Goal: Check status: Check status

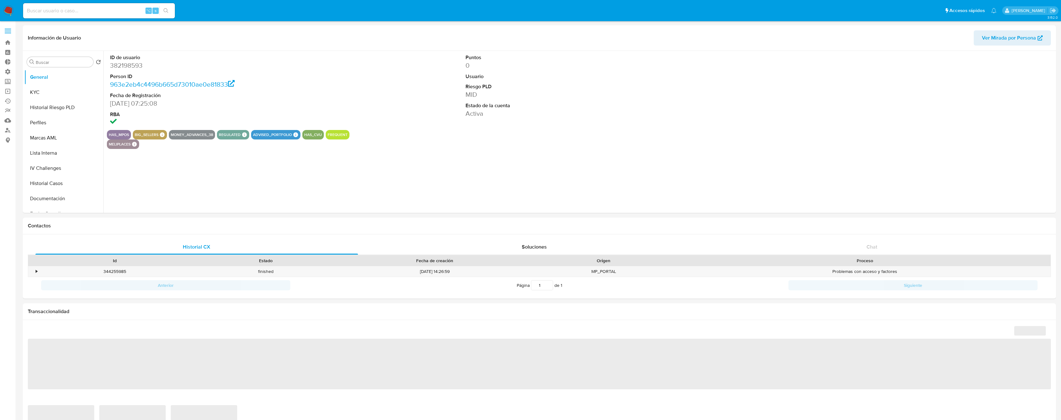
select select "10"
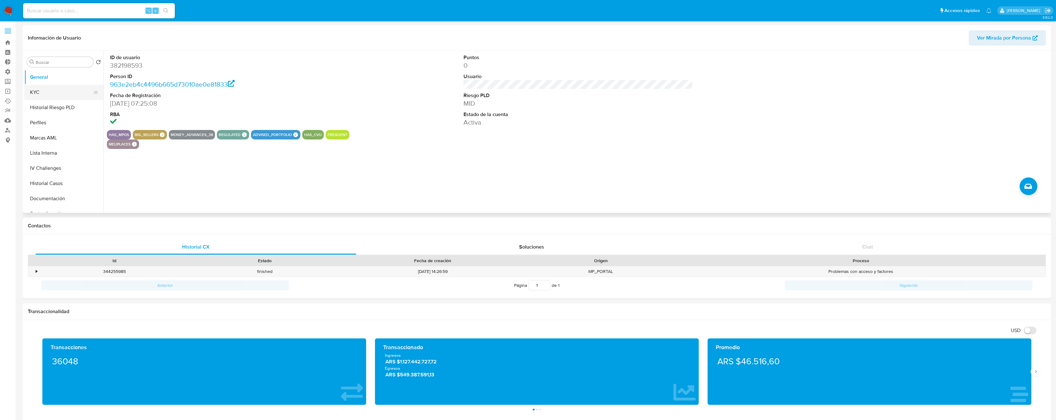
click at [59, 94] on button "KYC" at bounding box center [61, 92] width 74 height 15
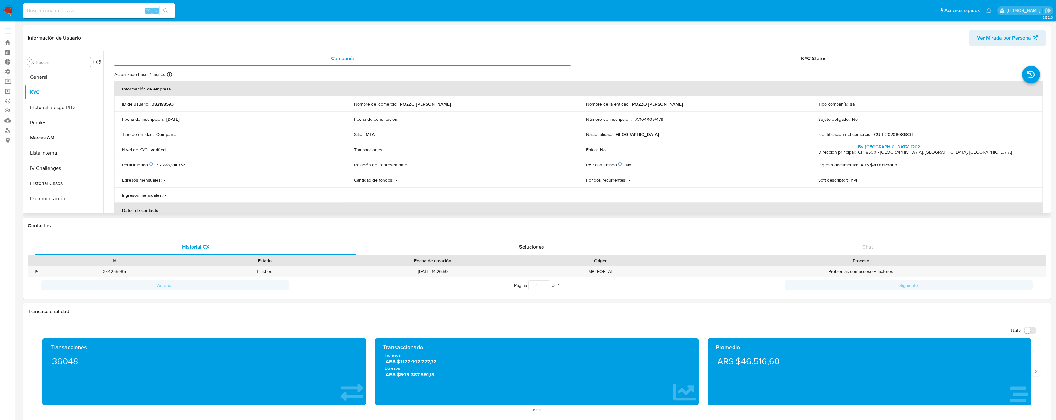
click at [653, 104] on p "POZZO ARDIZZI S.A." at bounding box center [657, 104] width 51 height 6
drag, startPoint x: 653, startPoint y: 104, endPoint x: 642, endPoint y: 105, distance: 11.1
click at [642, 105] on p "POZZO ARDIZZI S.A." at bounding box center [657, 104] width 51 height 6
copy p "POZZO ARDIZZI"
click at [45, 77] on button "General" at bounding box center [61, 77] width 74 height 15
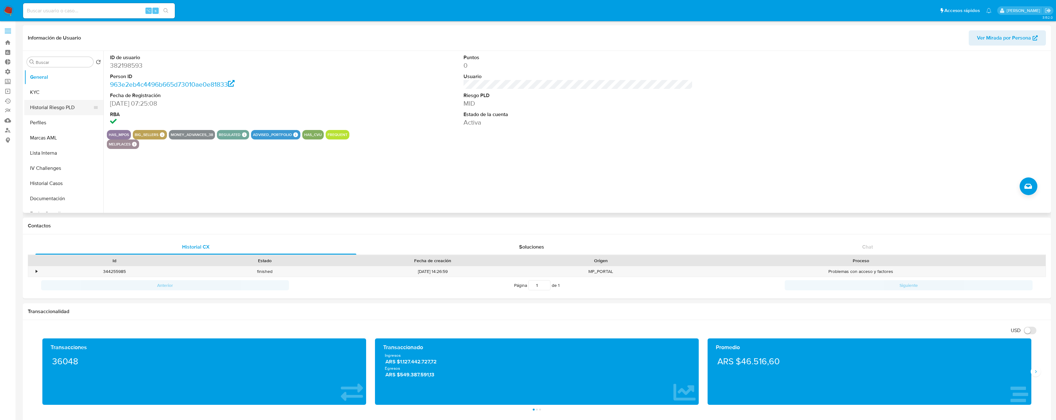
click at [60, 105] on button "Historial Riesgo PLD" at bounding box center [61, 107] width 74 height 15
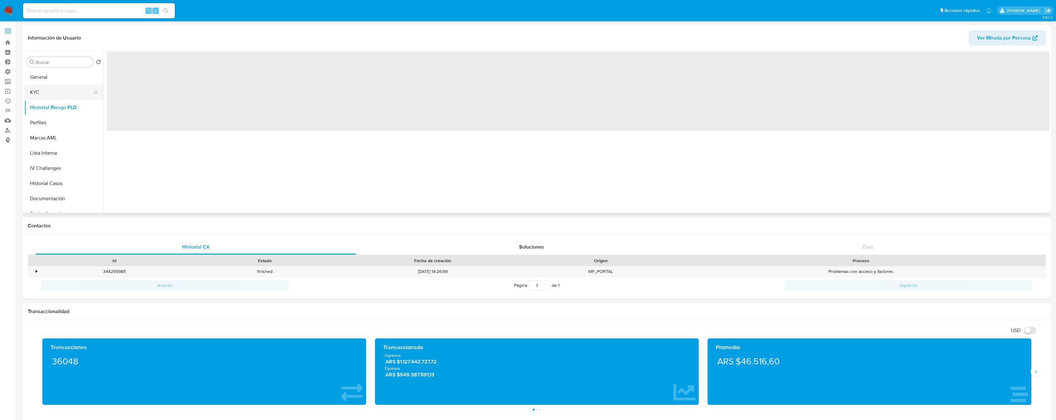
click at [59, 96] on button "KYC" at bounding box center [61, 92] width 74 height 15
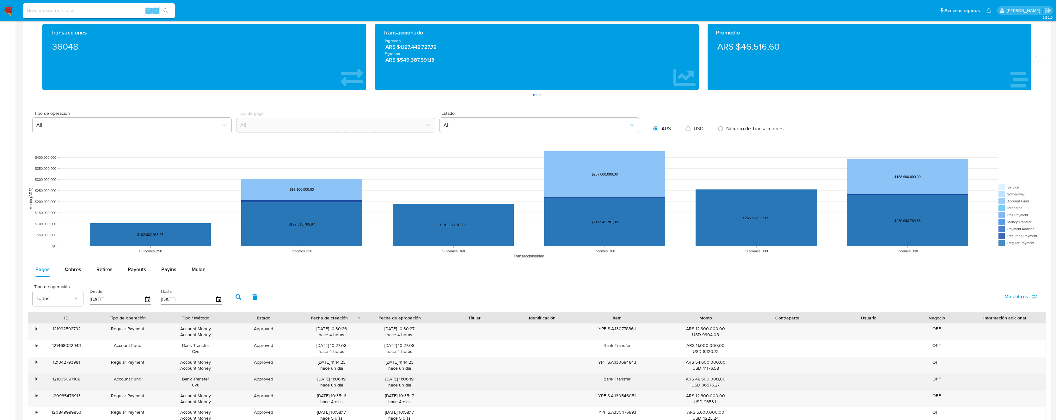
scroll to position [416, 0]
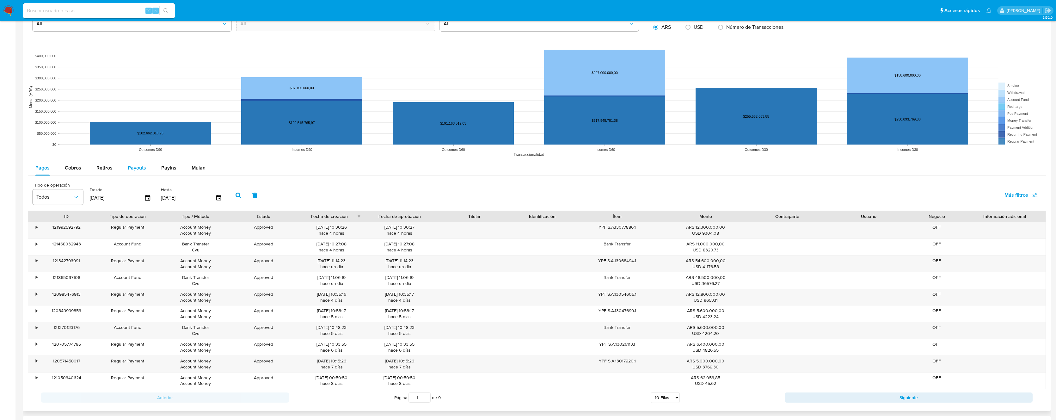
click at [132, 170] on span "Payouts" at bounding box center [137, 167] width 18 height 7
select select "10"
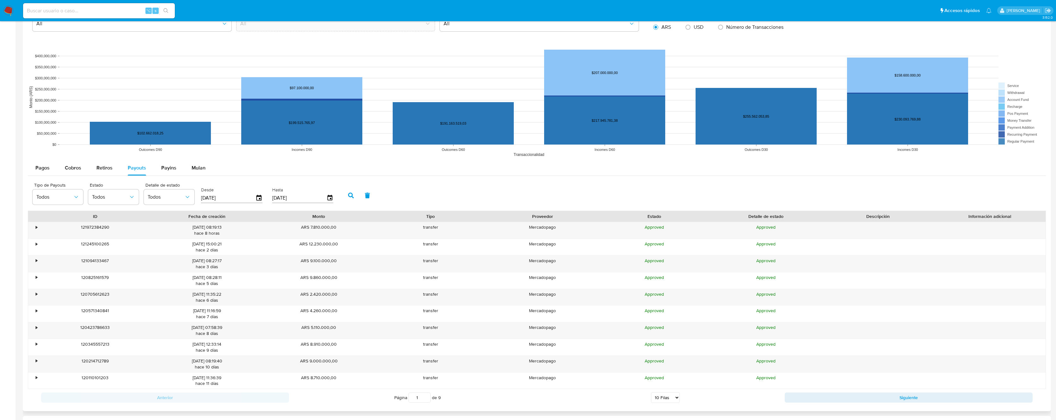
click at [221, 195] on input "[DATE]" at bounding box center [228, 198] width 54 height 10
type input "23/07/2025"
click at [293, 199] on input "[DATE]" at bounding box center [299, 198] width 54 height 10
type input "23/07/2025"
click at [348, 196] on icon "button" at bounding box center [351, 196] width 6 height 6
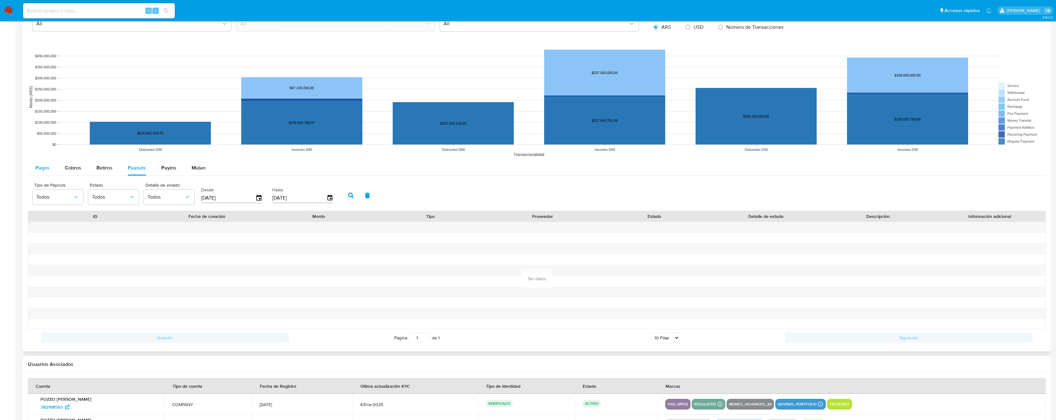
click at [44, 168] on span "Pagos" at bounding box center [42, 167] width 14 height 7
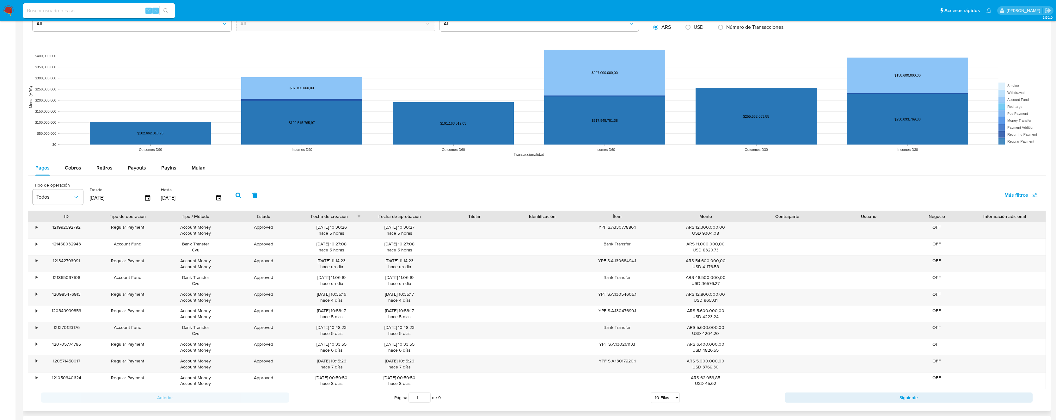
click at [92, 199] on input "[DATE]" at bounding box center [117, 198] width 54 height 10
type input "23/07/2025"
click at [186, 199] on input "[DATE]" at bounding box center [188, 198] width 54 height 10
type input "23/07/2025"
click at [237, 196] on icon "button" at bounding box center [239, 196] width 6 height 6
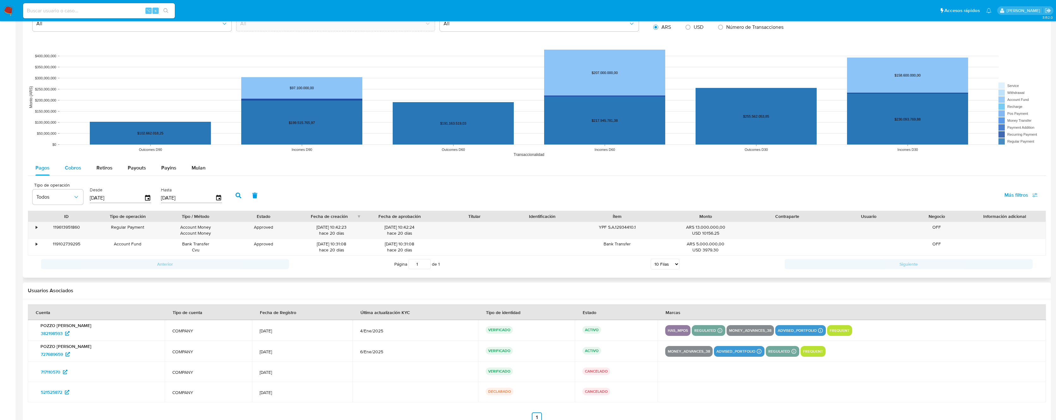
click at [76, 168] on span "Cobros" at bounding box center [73, 167] width 16 height 7
select select "10"
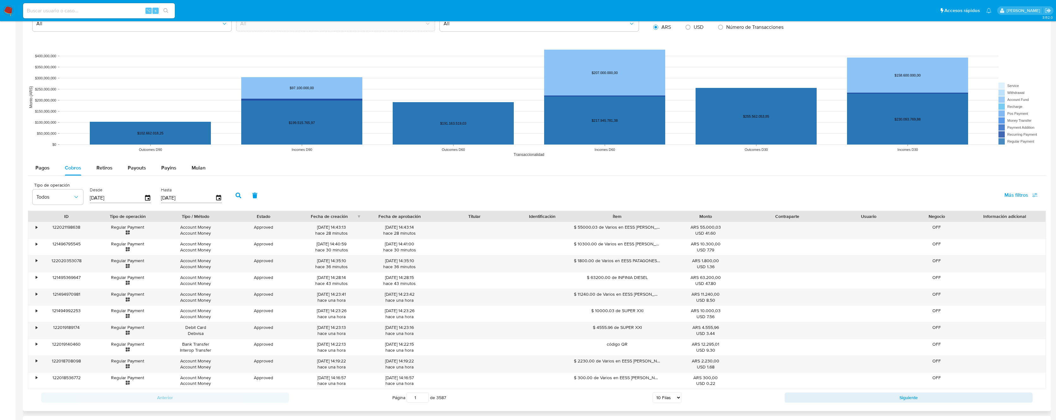
click at [123, 199] on input "[DATE]" at bounding box center [117, 198] width 54 height 10
type input "23/07/2025"
click at [184, 198] on input "[DATE]" at bounding box center [188, 198] width 54 height 10
type input "23/07/2025"
click at [237, 196] on icon "button" at bounding box center [239, 196] width 6 height 6
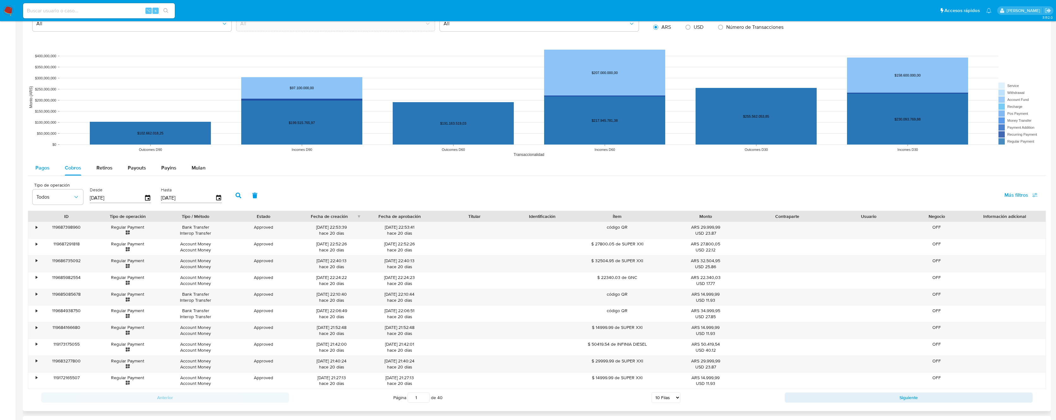
click at [56, 173] on button "Pagos" at bounding box center [42, 167] width 29 height 15
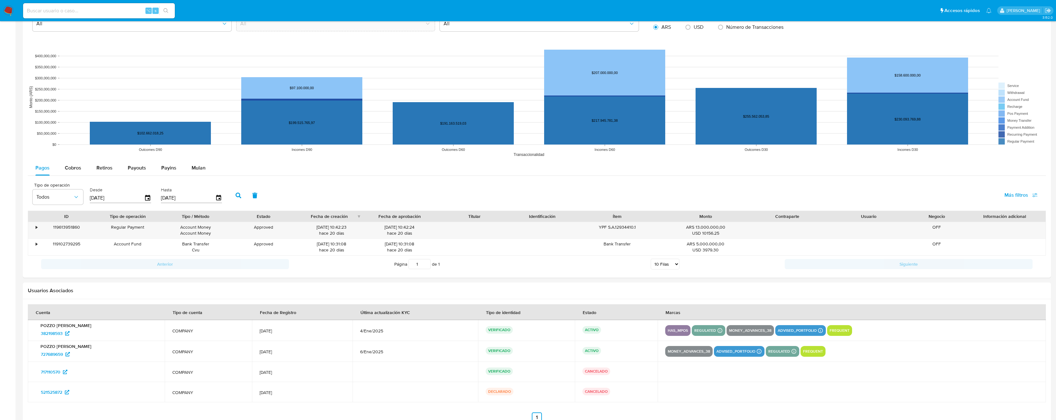
click at [111, 197] on input "23/07/2025" at bounding box center [117, 198] width 54 height 10
click at [201, 199] on input "23/07/2025" at bounding box center [188, 198] width 54 height 10
click at [239, 194] on icon "button" at bounding box center [239, 196] width 6 height 6
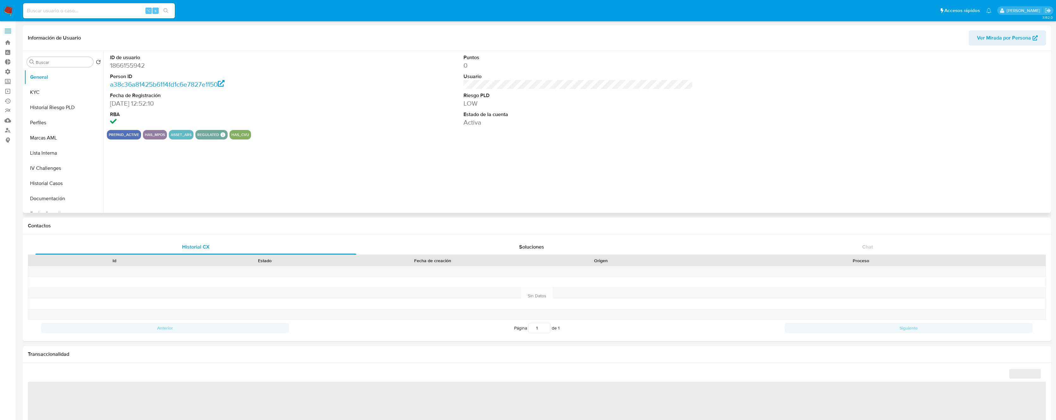
select select "10"
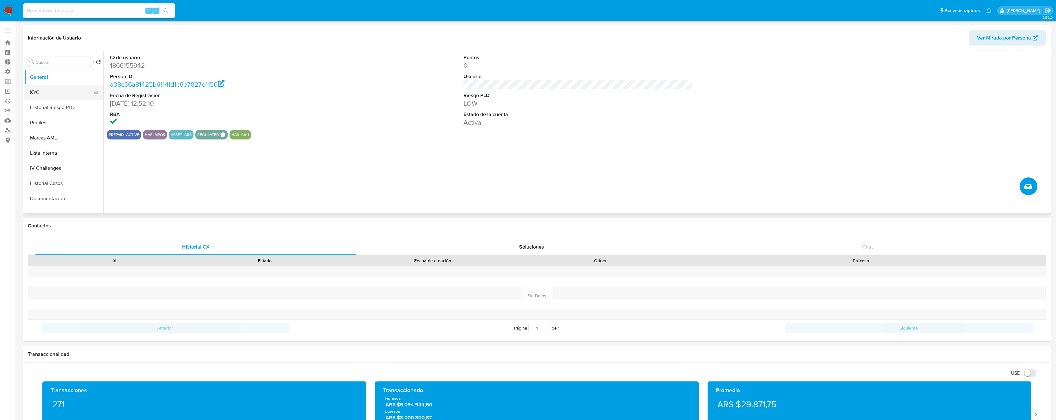
drag, startPoint x: 37, startPoint y: 87, endPoint x: 40, endPoint y: 89, distance: 4.0
click at [37, 87] on button "KYC" at bounding box center [61, 92] width 74 height 15
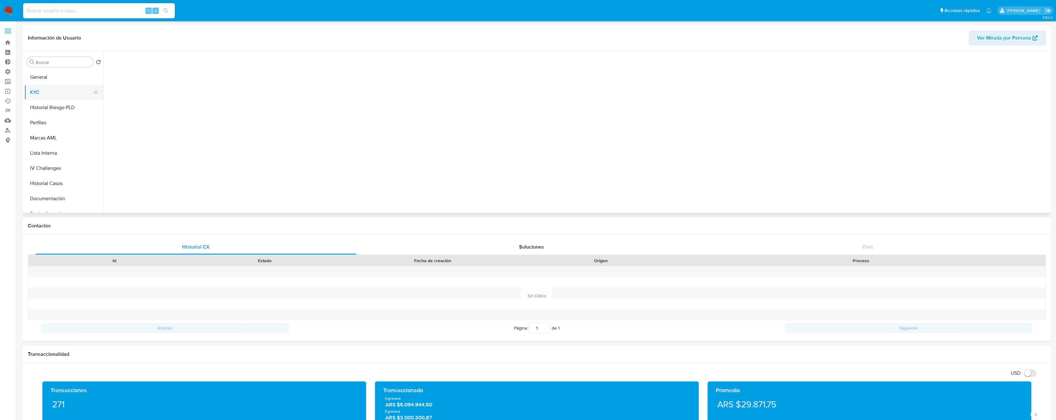
click at [40, 89] on button "KYC" at bounding box center [61, 92] width 74 height 15
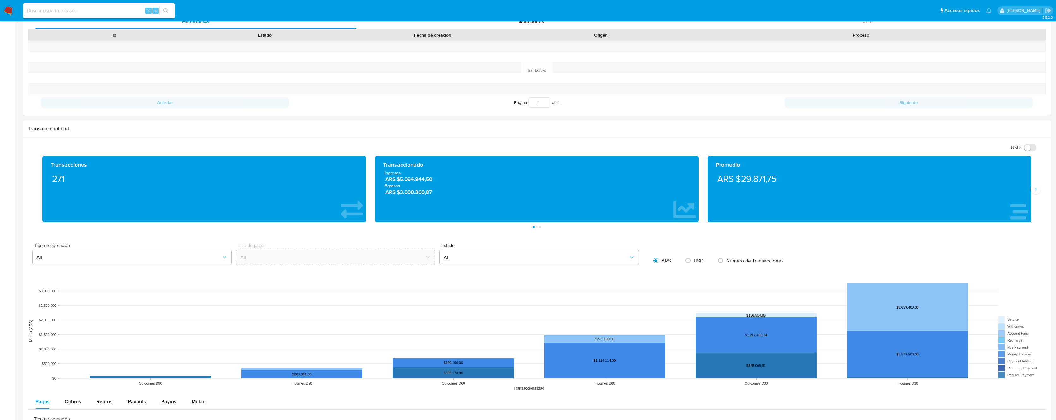
scroll to position [569, 0]
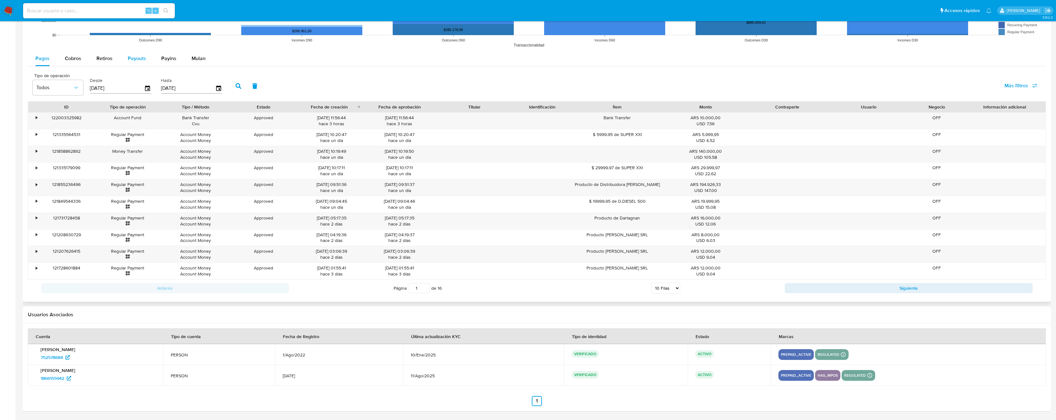
click at [135, 64] on div "Payouts" at bounding box center [137, 58] width 18 height 15
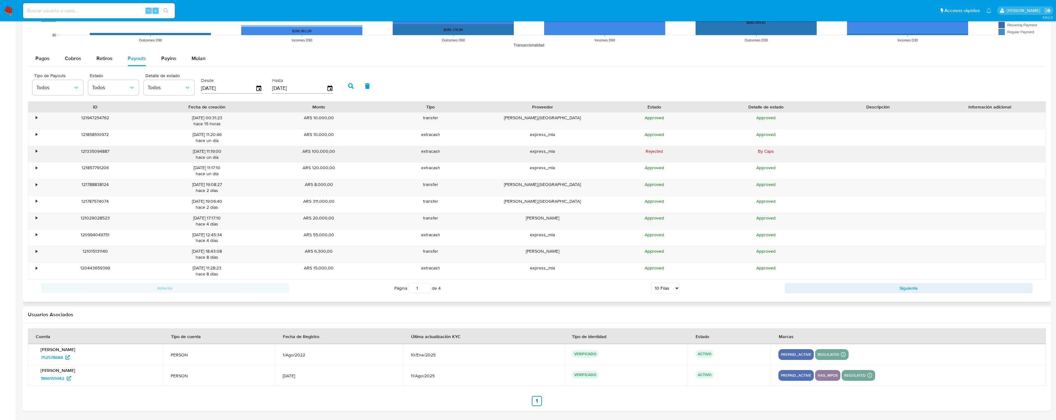
drag, startPoint x: 793, startPoint y: 151, endPoint x: 744, endPoint y: 152, distance: 49.0
click at [744, 152] on div "By Caps" at bounding box center [766, 154] width 112 height 16
click at [666, 291] on select "5 Filas 10 Filas 20 Filas 25 Filas 50 Filas 100 Filas" at bounding box center [665, 288] width 29 height 11
select select "100"
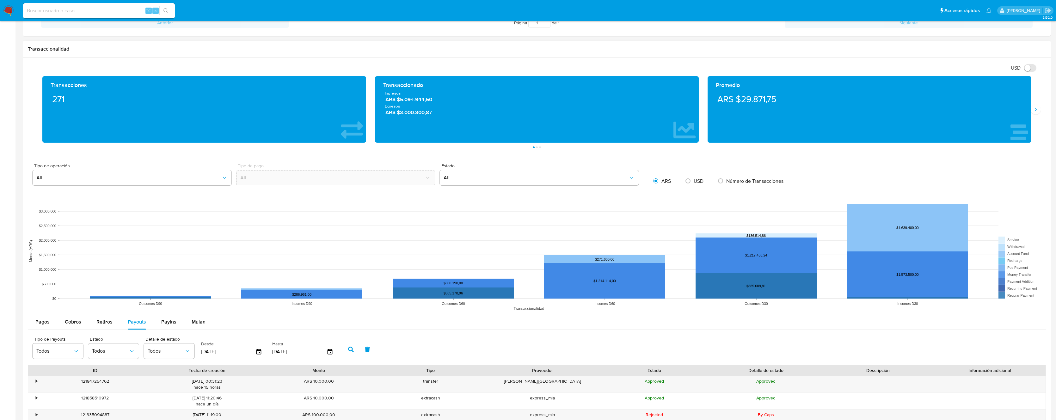
scroll to position [441, 0]
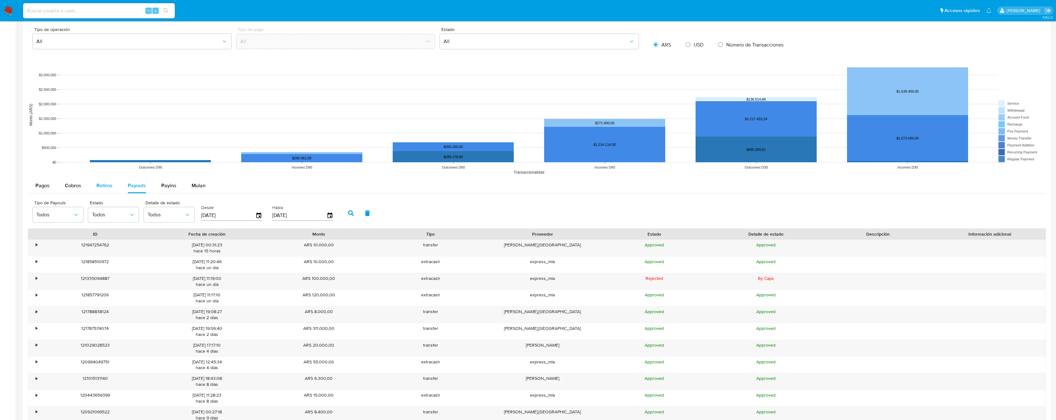
click at [97, 183] on span "Retiros" at bounding box center [104, 185] width 16 height 7
select select "10"
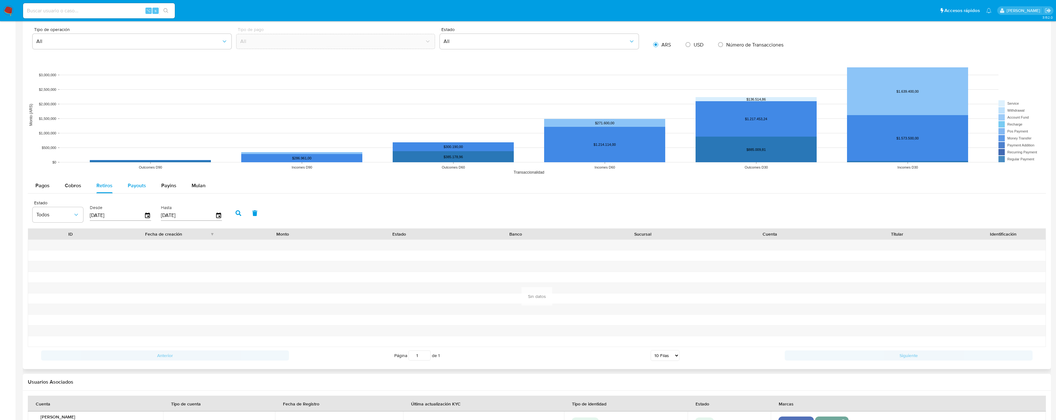
click at [149, 185] on button "Payouts" at bounding box center [137, 185] width 34 height 15
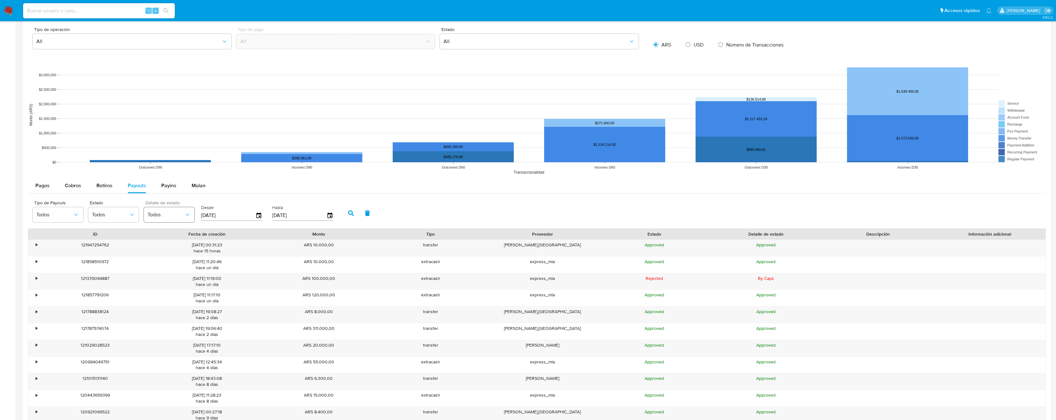
click at [187, 214] on icon "button" at bounding box center [187, 215] width 6 height 6
click at [299, 201] on div "Hasta 12/08/2025" at bounding box center [302, 212] width 61 height 25
drag, startPoint x: 350, startPoint y: 213, endPoint x: 367, endPoint y: 207, distance: 17.8
click at [365, 205] on div "Tipo de Payouts Todos Estado Todos Detalle de estado Todos Desde 15/05/2025 Has…" at bounding box center [537, 213] width 1018 height 32
click at [47, 185] on span "Pagos" at bounding box center [42, 185] width 14 height 7
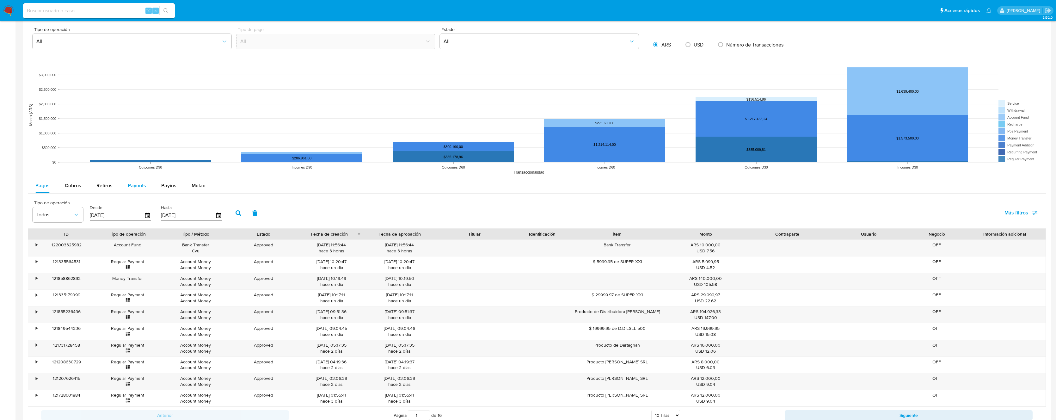
click at [140, 188] on span "Payouts" at bounding box center [137, 185] width 18 height 7
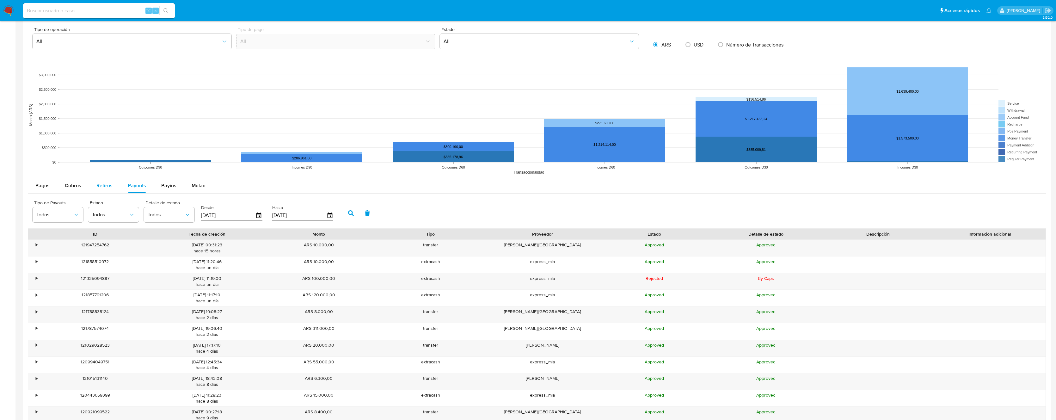
click at [113, 187] on button "Retiros" at bounding box center [104, 185] width 31 height 15
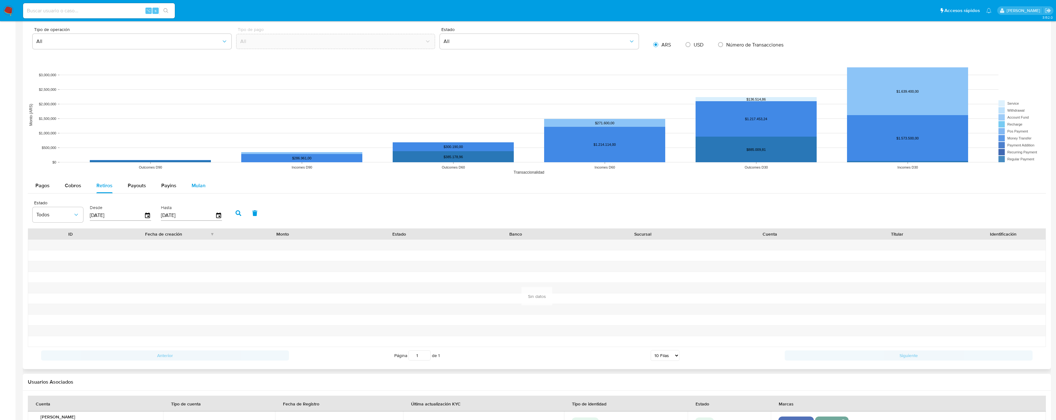
drag, startPoint x: 141, startPoint y: 188, endPoint x: 197, endPoint y: 188, distance: 56.0
click at [141, 188] on span "Payouts" at bounding box center [137, 185] width 18 height 7
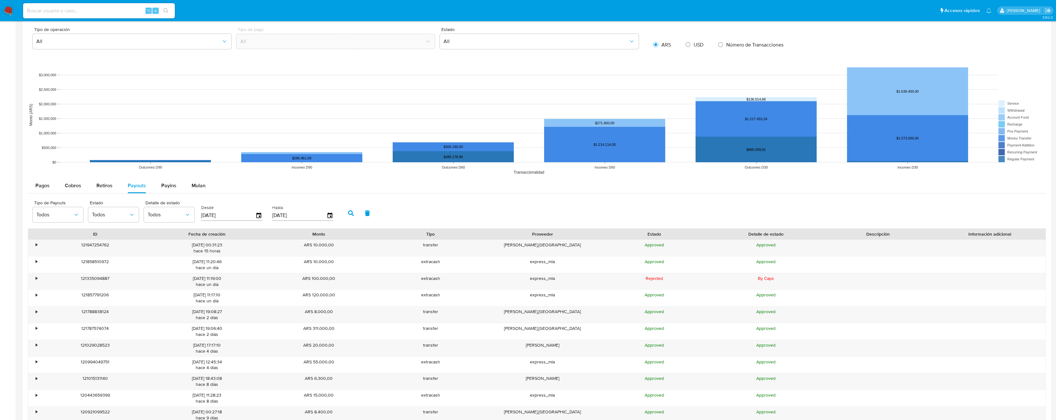
click at [331, 197] on div "Tipo de Payouts Todos Estado Todos Detalle de estado Todos Desde 15/05/2025 Has…" at bounding box center [537, 213] width 1018 height 32
click at [82, 182] on button "Cobros" at bounding box center [73, 185] width 32 height 15
select select "10"
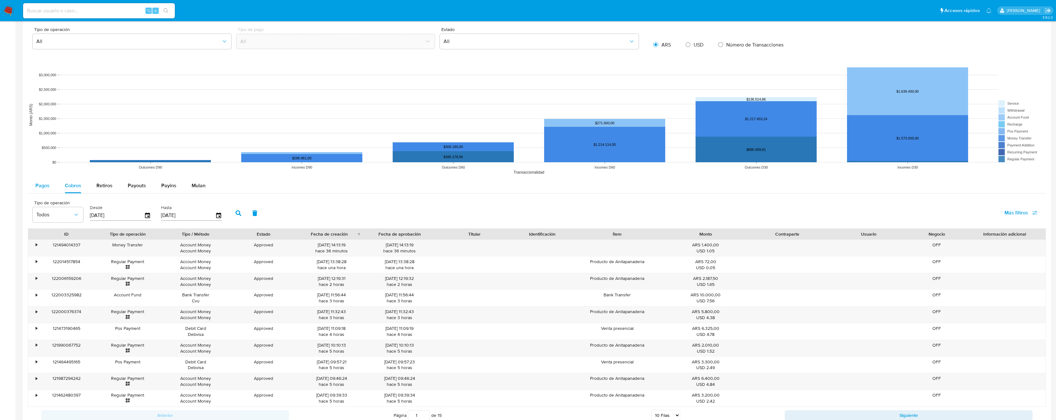
click at [39, 187] on span "Pagos" at bounding box center [42, 185] width 14 height 7
click at [86, 187] on button "Cobros" at bounding box center [73, 185] width 32 height 15
click at [105, 187] on span "Retiros" at bounding box center [104, 185] width 16 height 7
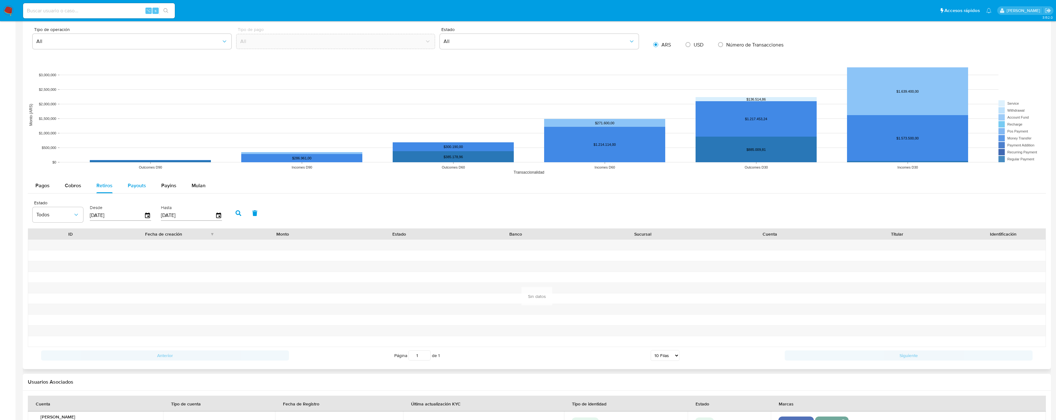
click at [130, 187] on span "Payouts" at bounding box center [137, 185] width 18 height 7
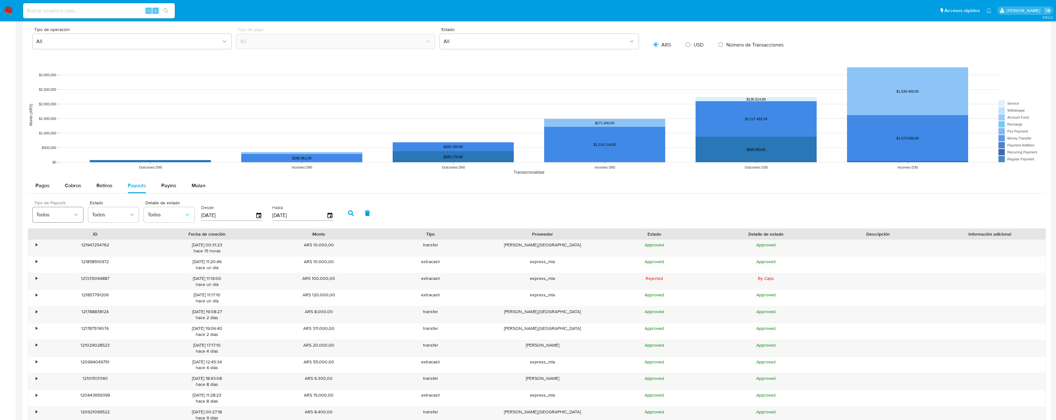
click at [57, 214] on span "Todos" at bounding box center [54, 215] width 37 height 6
click at [114, 205] on div "Estado Todos" at bounding box center [113, 211] width 51 height 22
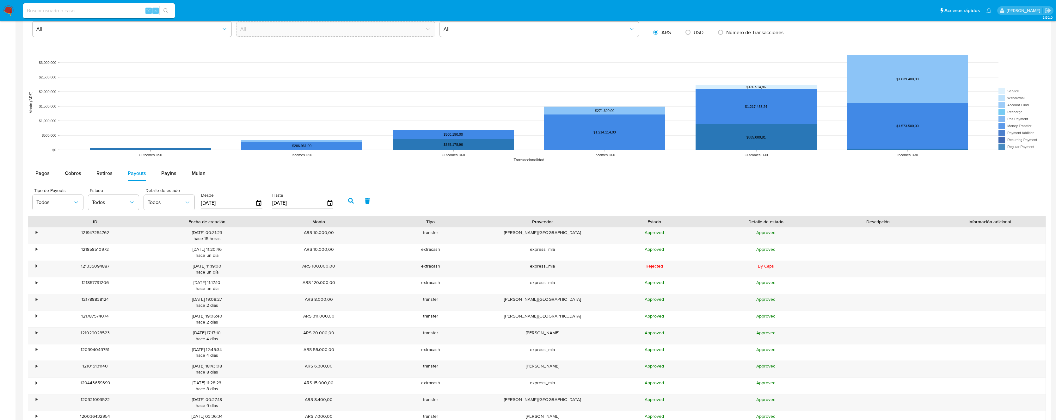
scroll to position [454, 0]
click at [219, 200] on input "[DATE]" at bounding box center [228, 202] width 54 height 10
paste input "23/07"
type input "23/07/2025"
click at [285, 203] on input "[DATE]" at bounding box center [299, 202] width 54 height 10
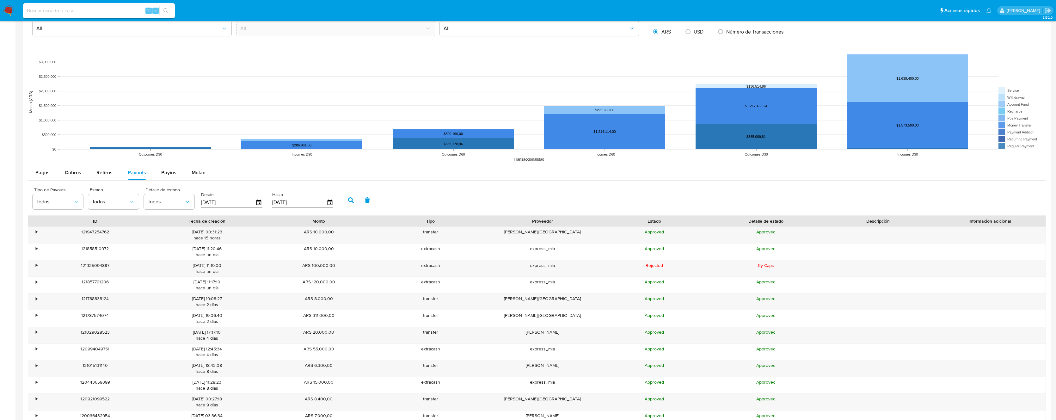
click at [275, 202] on input "23/07/2025" at bounding box center [299, 202] width 54 height 10
type input "20/72/025_"
type input "23/07/2025"
click at [348, 200] on icon "button" at bounding box center [351, 200] width 6 height 6
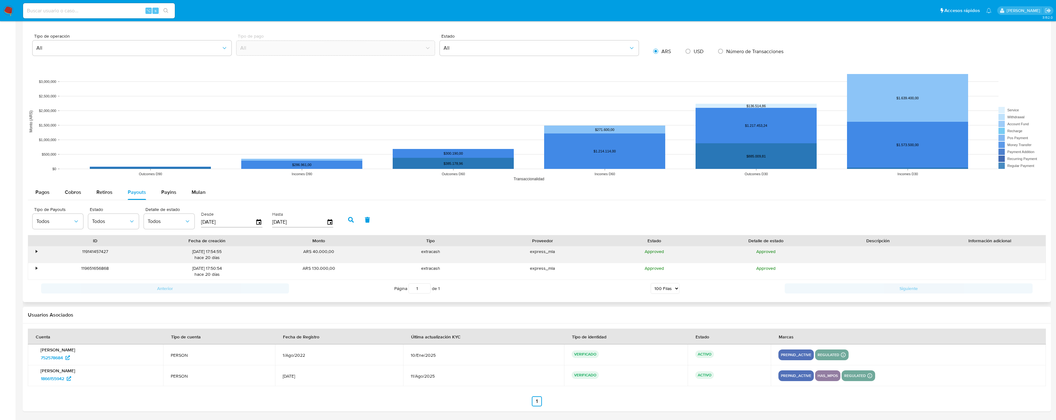
scroll to position [435, 0]
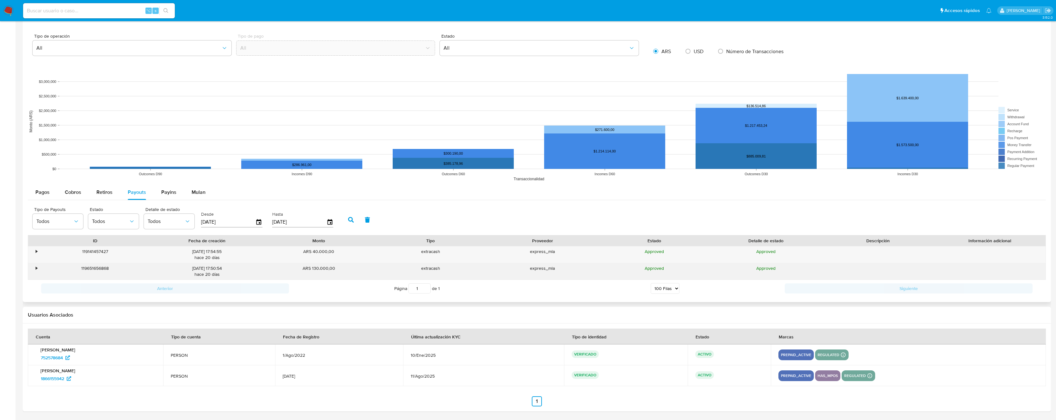
click at [36, 268] on div "•" at bounding box center [37, 268] width 2 height 6
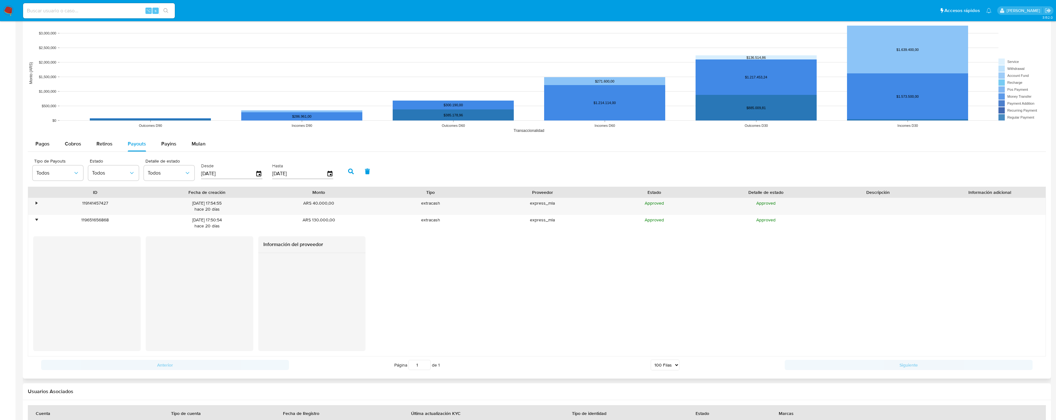
scroll to position [485, 0]
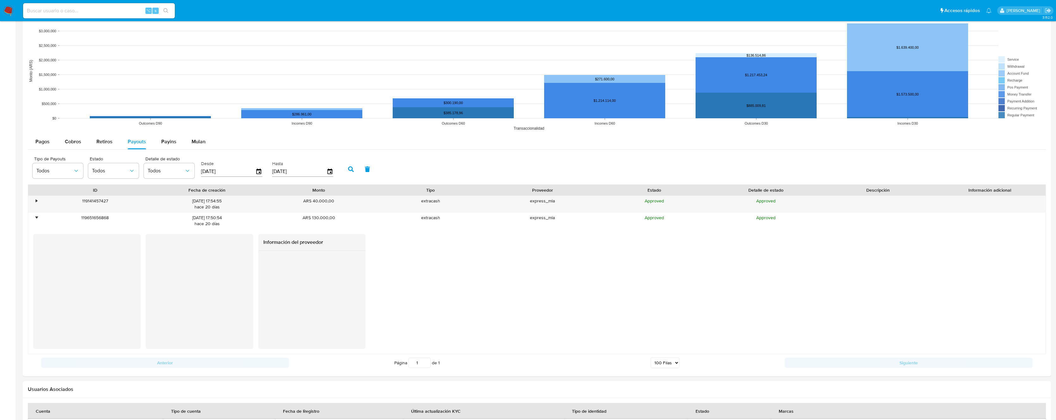
click at [226, 176] on input "23/07/2025" at bounding box center [228, 171] width 54 height 10
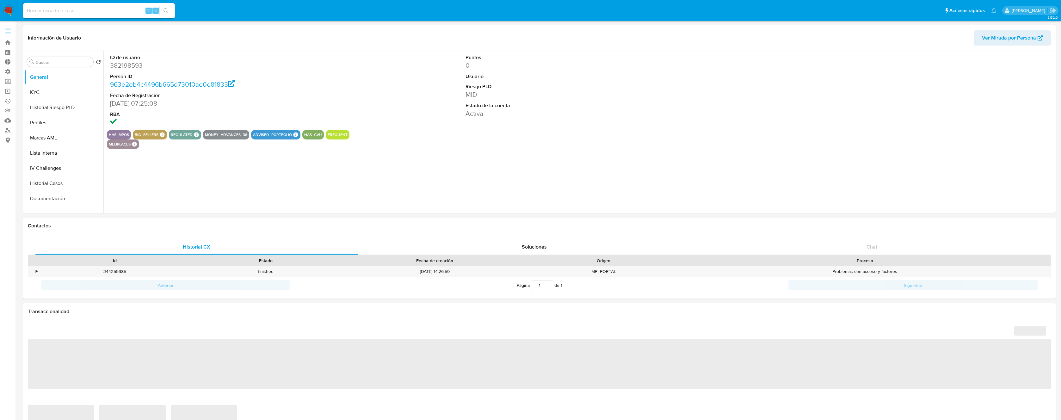
select select "10"
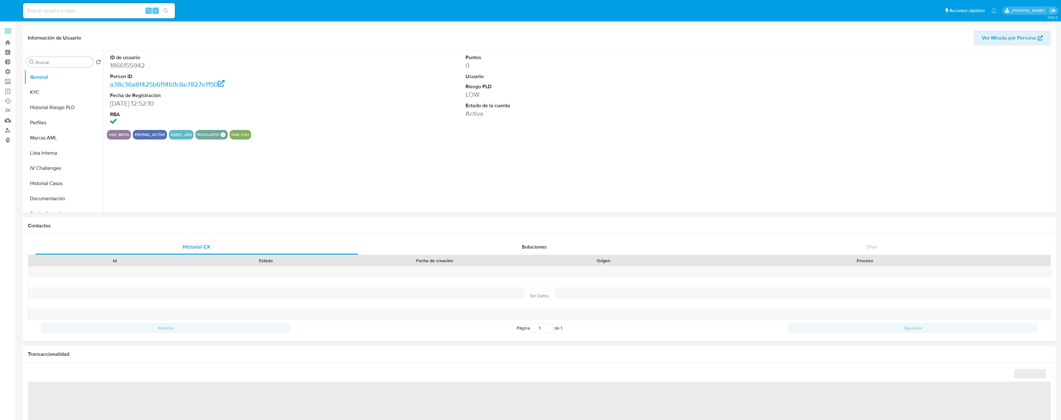
select select "10"
